Goal: Navigation & Orientation: Find specific page/section

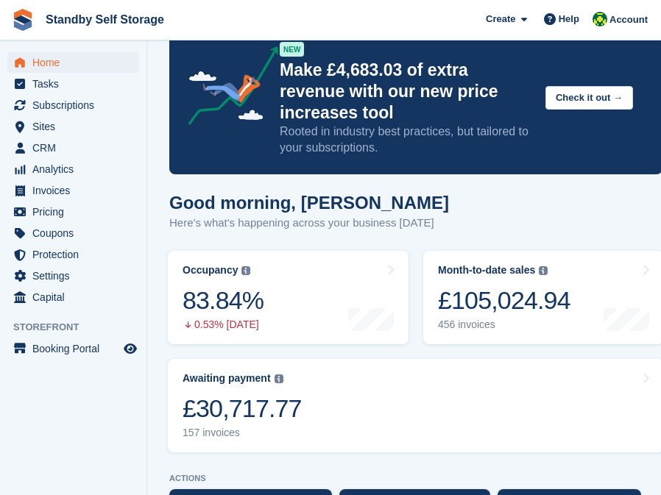
scroll to position [142, 0]
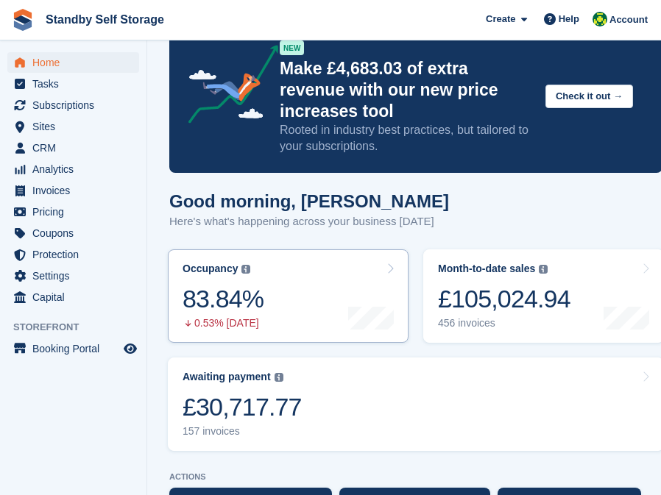
click at [294, 295] on link "Occupancy The percentage of all currently allocated units in terms of area. Inc…" at bounding box center [288, 295] width 241 height 93
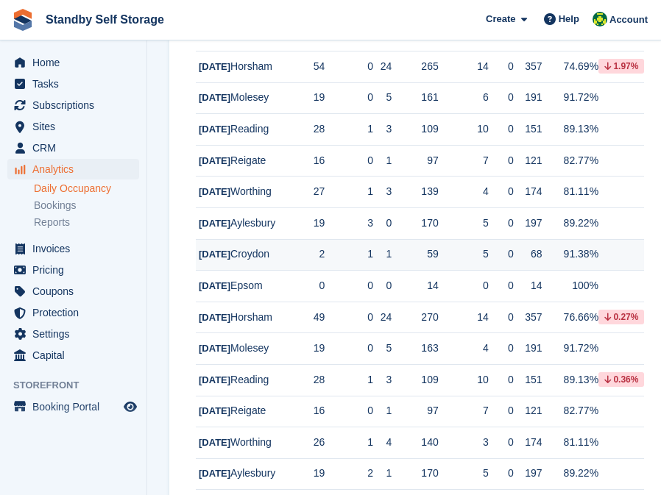
scroll to position [366, 0]
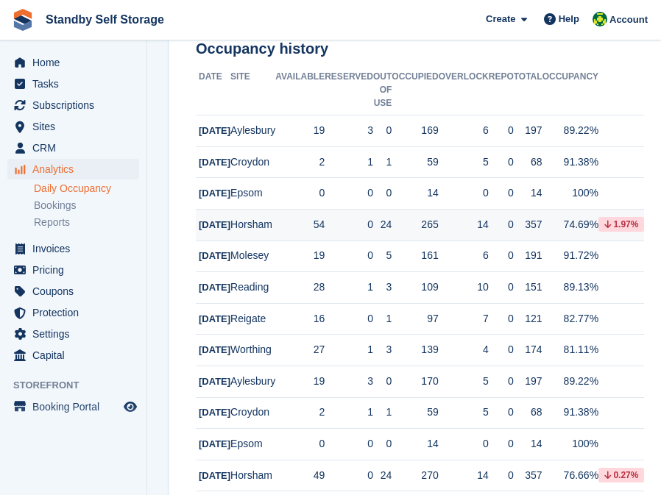
click at [266, 241] on td "Horsham" at bounding box center [252, 225] width 45 height 32
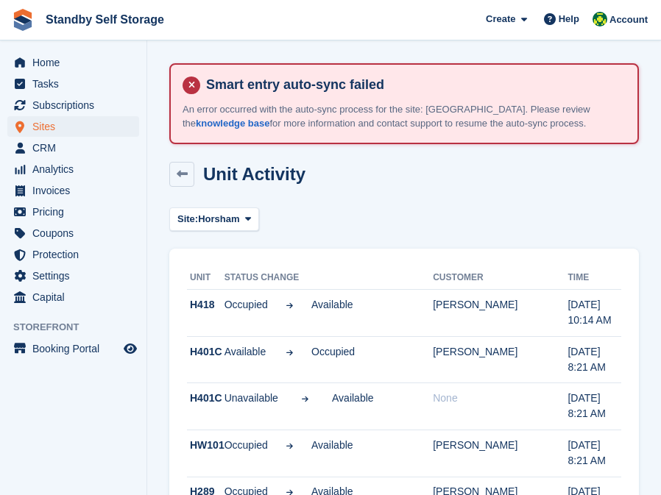
click at [76, 127] on span "Sites" at bounding box center [76, 126] width 88 height 21
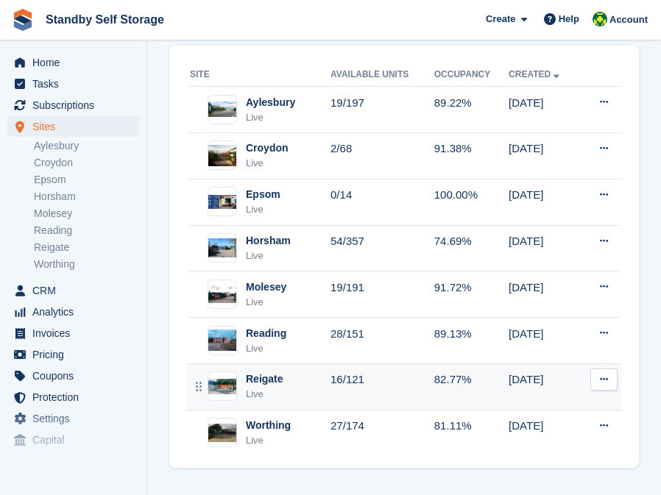
scroll to position [174, 0]
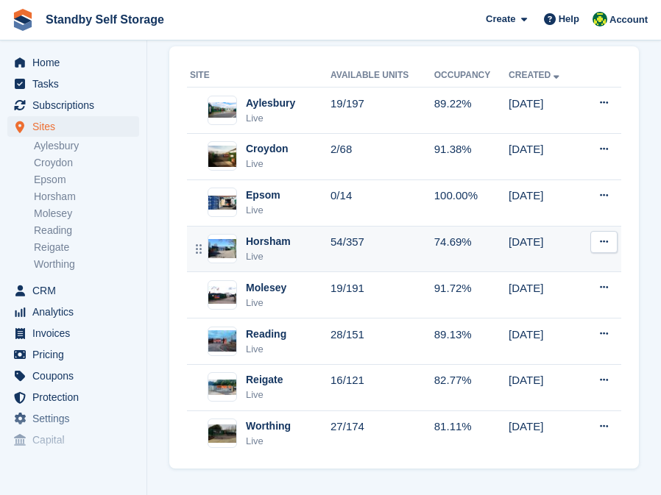
click at [274, 241] on div "Horsham" at bounding box center [268, 241] width 45 height 15
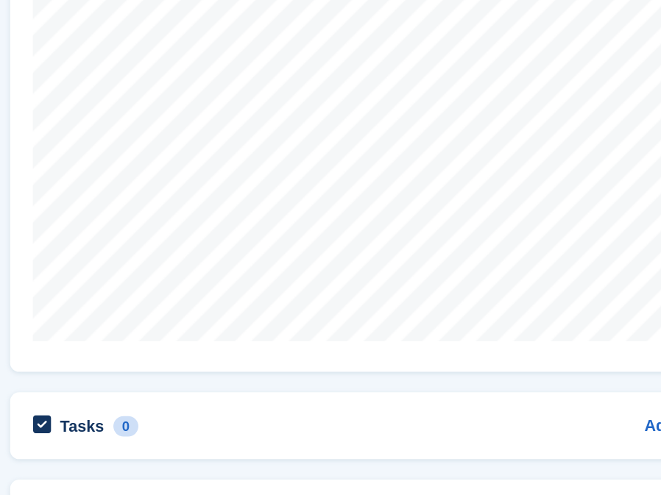
scroll to position [390, 0]
